Goal: Task Accomplishment & Management: Use online tool/utility

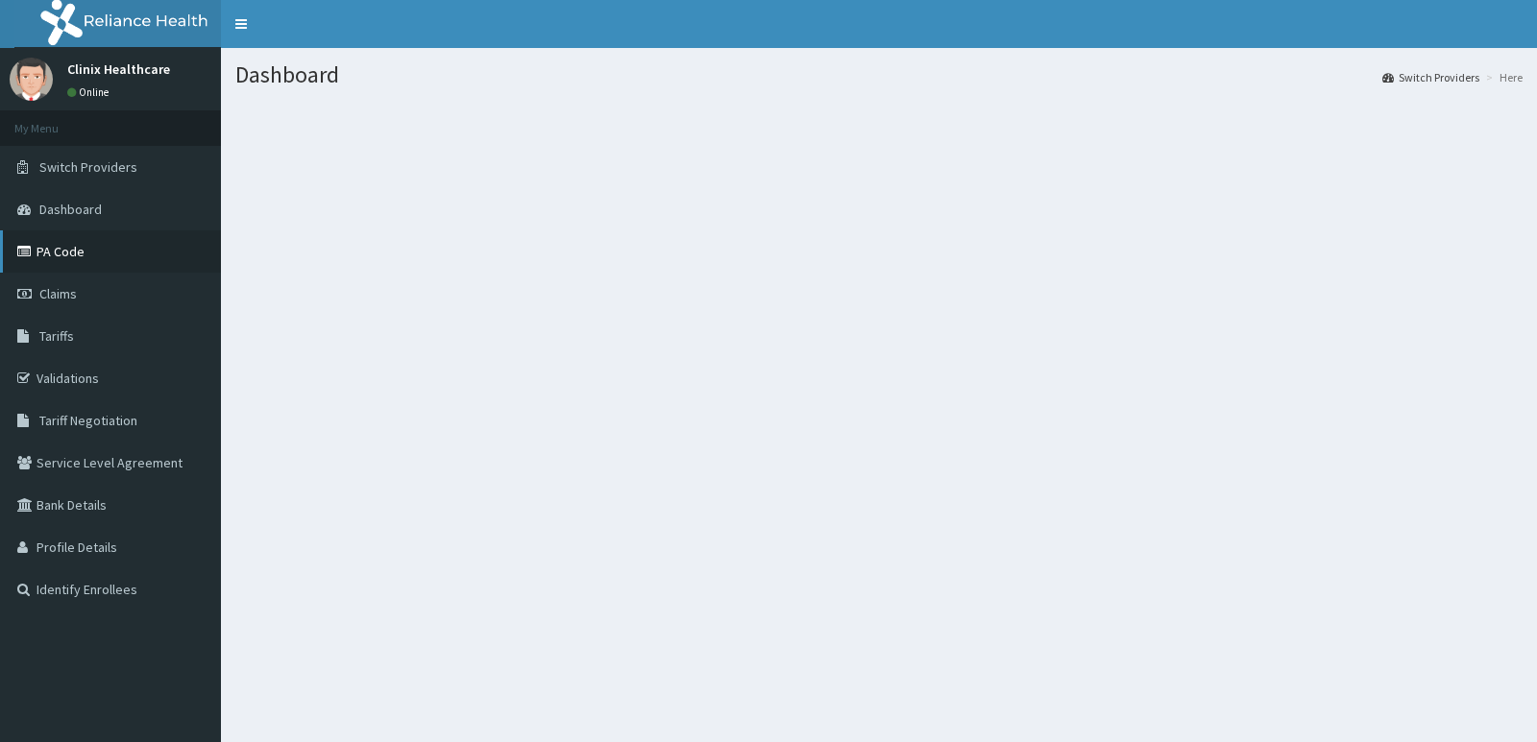
click at [101, 241] on link "PA Code" at bounding box center [110, 251] width 221 height 42
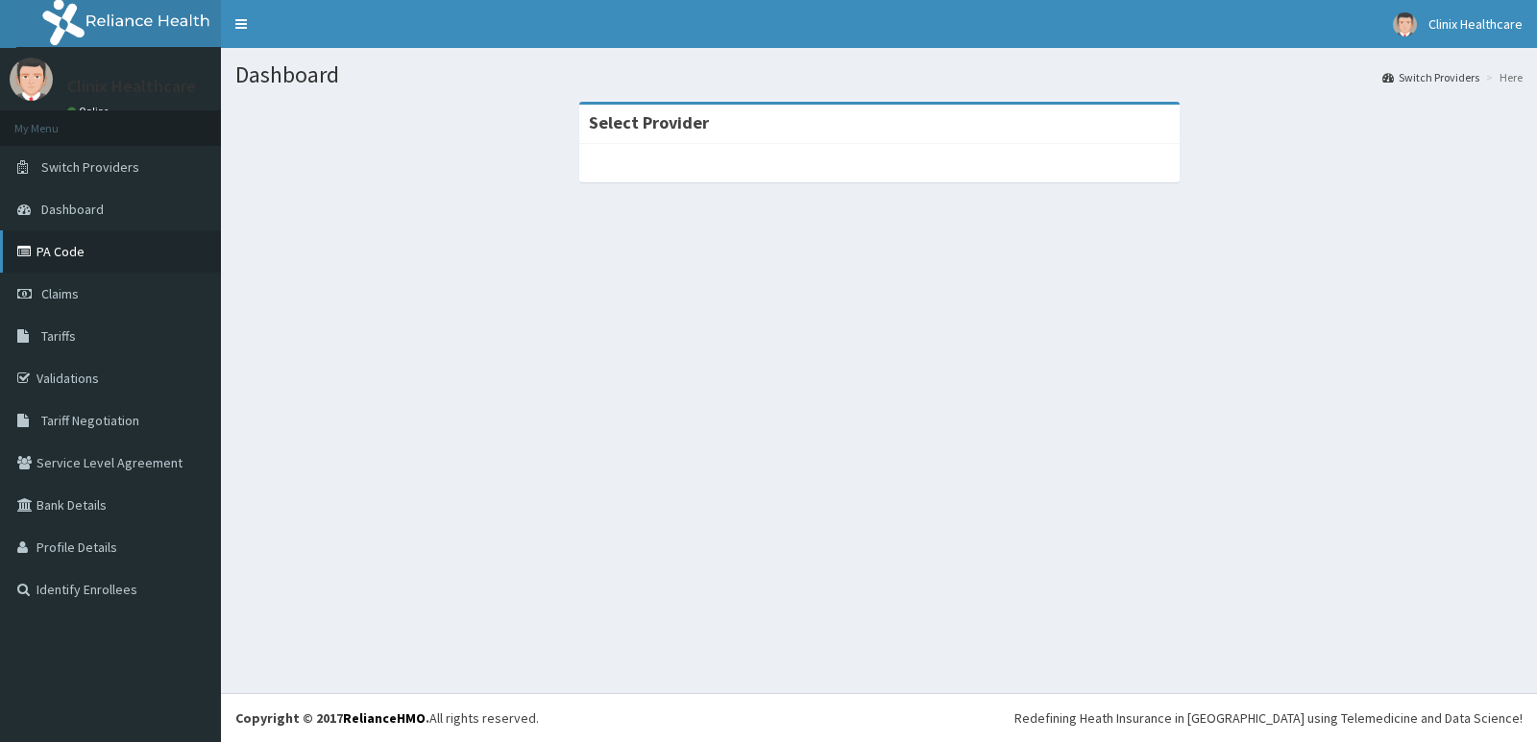
click at [69, 247] on link "PA Code" at bounding box center [110, 251] width 221 height 42
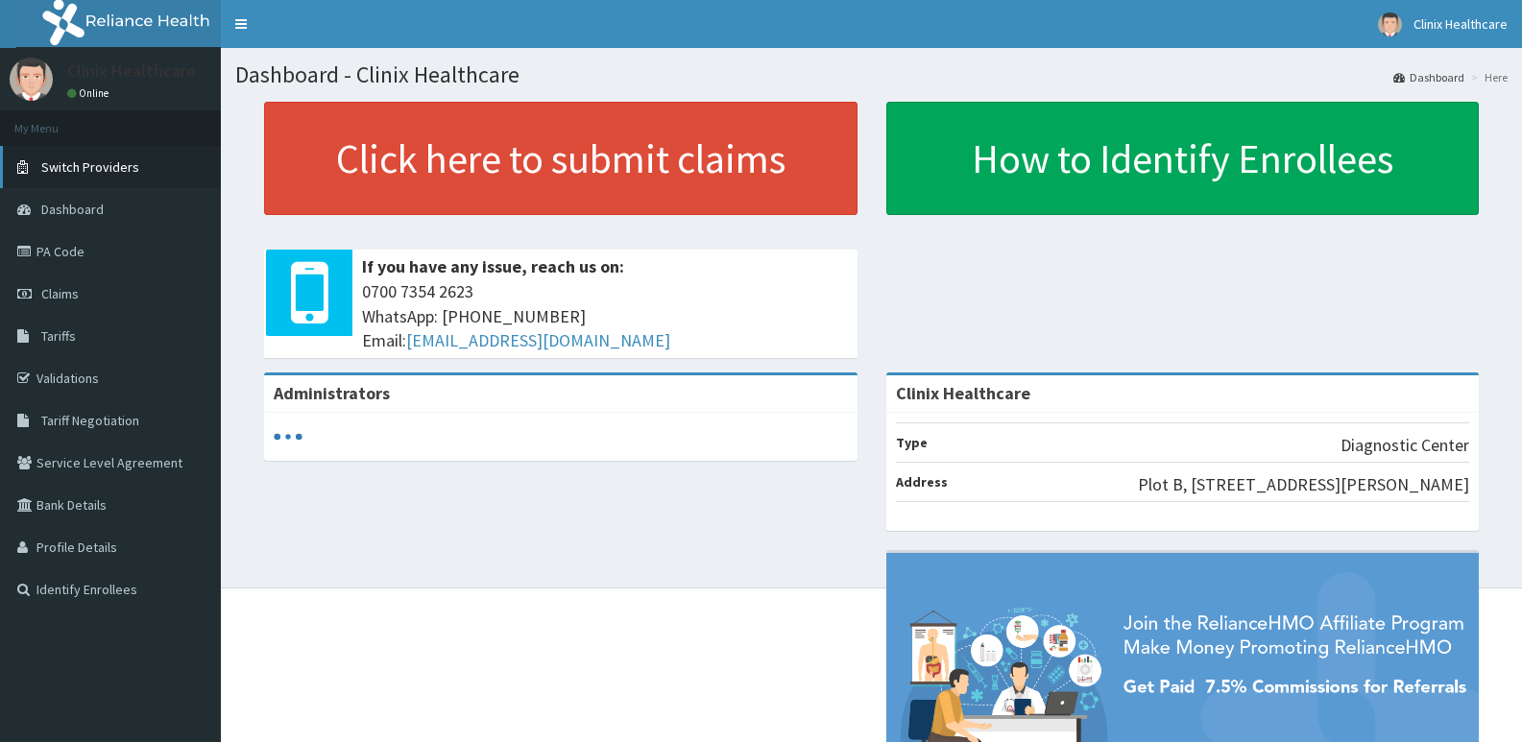
click at [93, 172] on span "Switch Providers" at bounding box center [90, 166] width 98 height 17
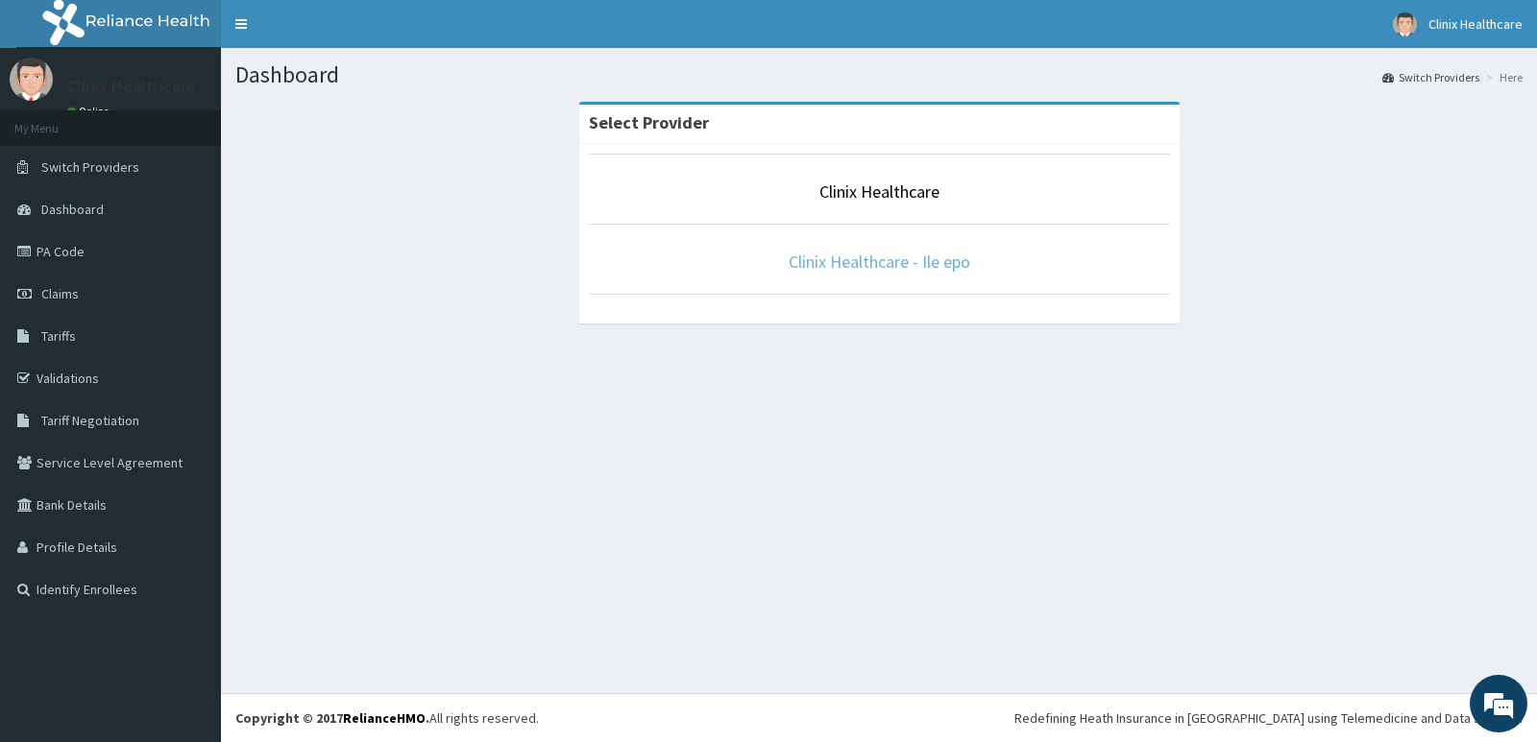
click at [878, 265] on link "Clinix Healthcare - Ile epo" at bounding box center [879, 262] width 182 height 22
